Goal: Task Accomplishment & Management: Use online tool/utility

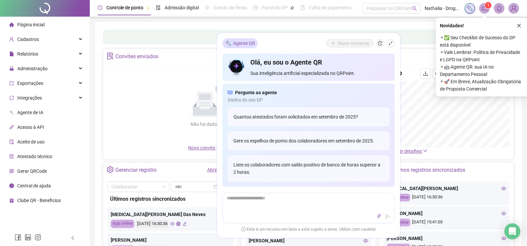
click at [147, 124] on div "Não há dados Não há dados" at bounding box center [204, 106] width 195 height 76
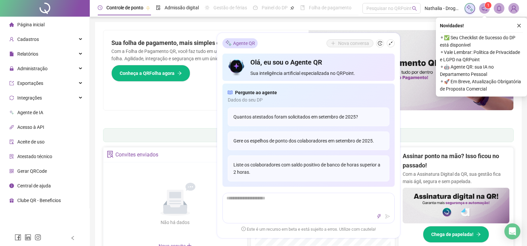
click at [196, 106] on div "Sua folha de pagamento, mais simples do que nunca! Com a Folha de Pagamento QR,…" at bounding box center [205, 70] width 205 height 80
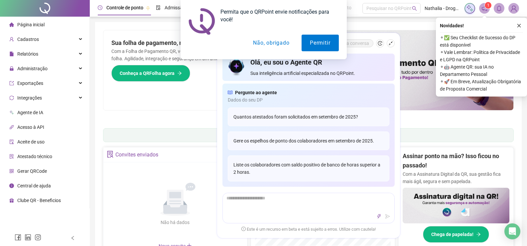
click at [388, 44] on div "Permita que o QRPoint envie notificações para você! Permitir Não, obrigado" at bounding box center [263, 29] width 527 height 59
click at [279, 44] on button "Não, obrigado" at bounding box center [271, 43] width 53 height 17
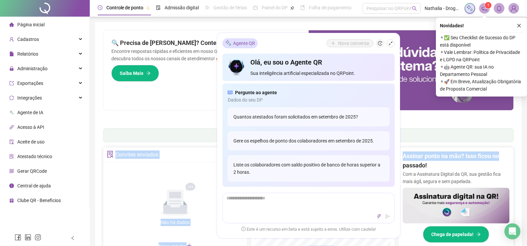
drag, startPoint x: 519, startPoint y: 161, endPoint x: 520, endPoint y: 147, distance: 13.7
click at [520, 147] on div "Pague o QRPoint com Cartão de Crédito Sua assinatura: mais segurança, prática e…" at bounding box center [308, 213] width 426 height 382
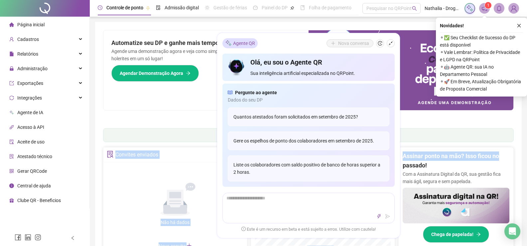
click at [520, 20] on div "Novidades ! ⚬ ✅ Seu Checklist de Sucesso do DP está disponível ⚬ Vale Lembrar: …" at bounding box center [481, 57] width 91 height 79
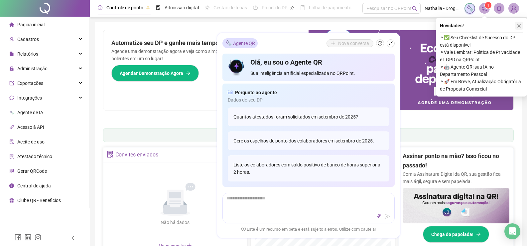
drag, startPoint x: 520, startPoint y: 20, endPoint x: 520, endPoint y: 24, distance: 3.7
click at [520, 24] on icon "close" at bounding box center [518, 25] width 5 height 5
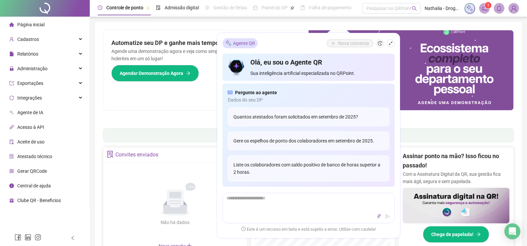
click at [520, 24] on div "Pague o QRPoint com Cartão de Crédito Sua assinatura: mais segurança, prática e…" at bounding box center [308, 213] width 426 height 382
click at [395, 46] on div "Agente QR Nova conversa Olá, eu sou o Agente QR Sua inteligência artificial esp…" at bounding box center [308, 135] width 183 height 205
click at [395, 45] on div "Agente QR Nova conversa Olá, eu sou o Agente QR Sua inteligência artificial esp…" at bounding box center [308, 135] width 183 height 205
drag, startPoint x: 395, startPoint y: 45, endPoint x: 389, endPoint y: 41, distance: 7.1
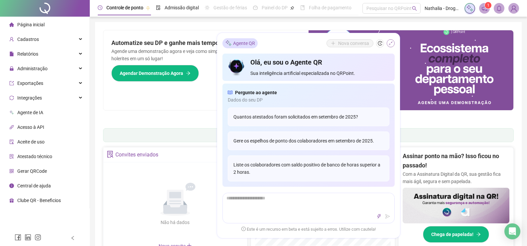
click at [389, 41] on icon "shrink" at bounding box center [390, 43] width 5 height 5
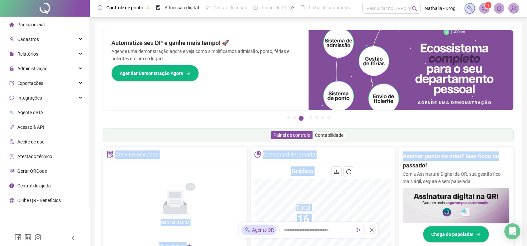
drag, startPoint x: 522, startPoint y: 163, endPoint x: 498, endPoint y: 127, distance: 43.7
click at [498, 127] on div "Controle de ponto Admissão digital Gestão de férias Painel do DP Folha de pagam…" at bounding box center [308, 224] width 437 height 449
click at [498, 127] on div "Pague o QRPoint com Cartão de Crédito Sua assinatura: mais segurança, prática e…" at bounding box center [308, 213] width 410 height 366
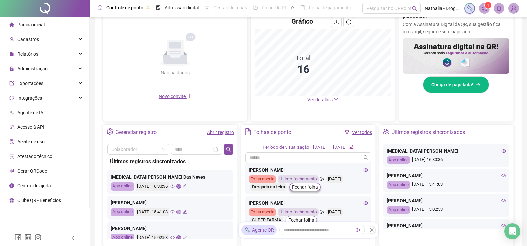
scroll to position [155, 0]
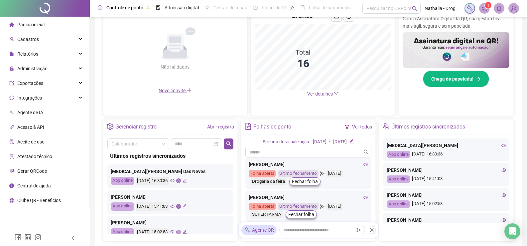
click at [222, 124] on link "Abrir registro" at bounding box center [220, 126] width 27 height 5
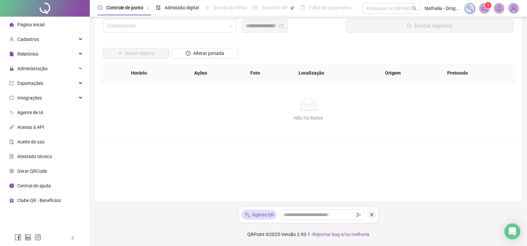
scroll to position [21, 0]
click at [201, 28] on input "search" at bounding box center [166, 26] width 119 height 13
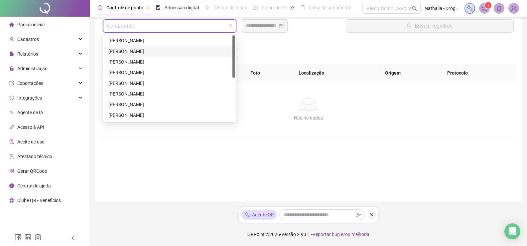
click at [233, 52] on div at bounding box center [233, 56] width 3 height 43
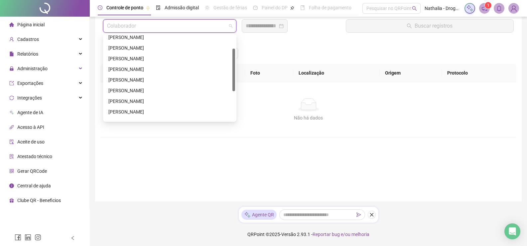
scroll to position [27, 0]
drag, startPoint x: 234, startPoint y: 58, endPoint x: 234, endPoint y: 65, distance: 6.7
click at [142, 99] on div "[PERSON_NAME]" at bounding box center [169, 98] width 123 height 7
click at [142, 99] on div "Não há dados" at bounding box center [308, 104] width 400 height 13
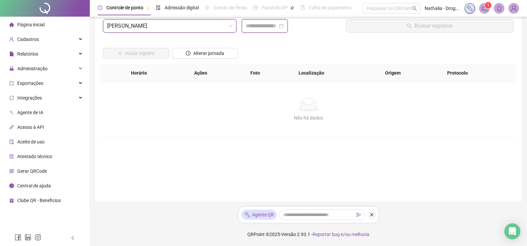
click at [258, 28] on input at bounding box center [262, 26] width 32 height 8
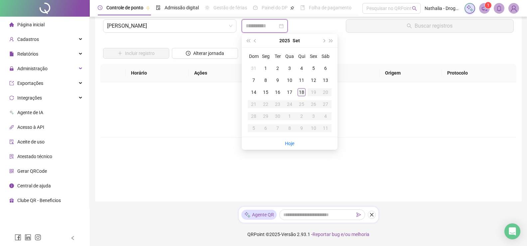
type input "**********"
click at [301, 91] on div "18" at bounding box center [301, 92] width 8 height 8
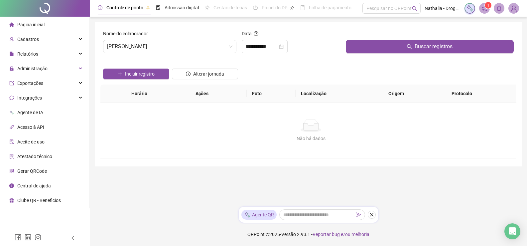
scroll to position [0, 0]
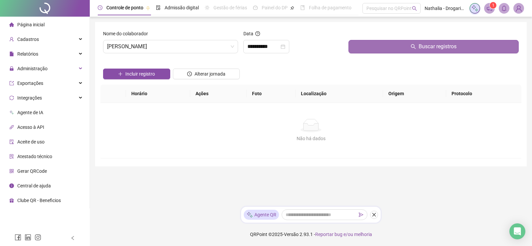
click at [362, 50] on button "Buscar registros" at bounding box center [433, 46] width 170 height 13
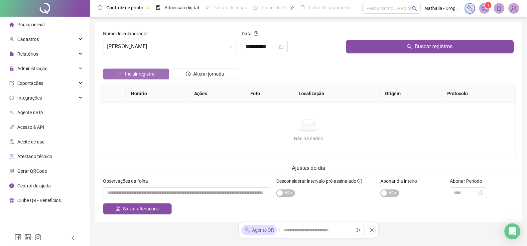
click at [146, 74] on span "Incluir registro" at bounding box center [140, 73] width 30 height 7
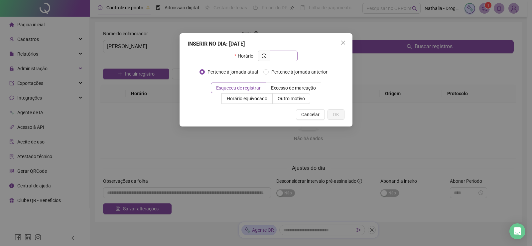
click at [288, 52] on input "text" at bounding box center [283, 55] width 18 height 7
type input "*****"
click at [338, 114] on span "OK" at bounding box center [336, 114] width 6 height 7
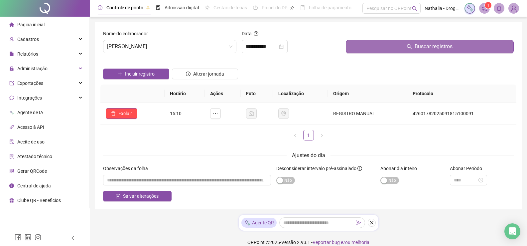
click at [377, 49] on button "Buscar registros" at bounding box center [430, 46] width 168 height 13
